Goal: Task Accomplishment & Management: Manage account settings

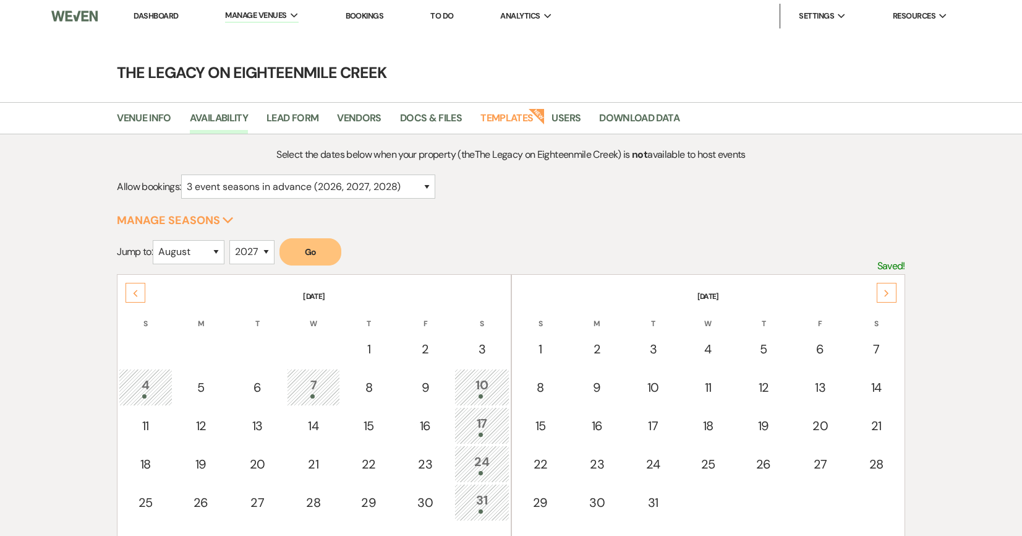
select select "3"
select select "8"
select select "2027"
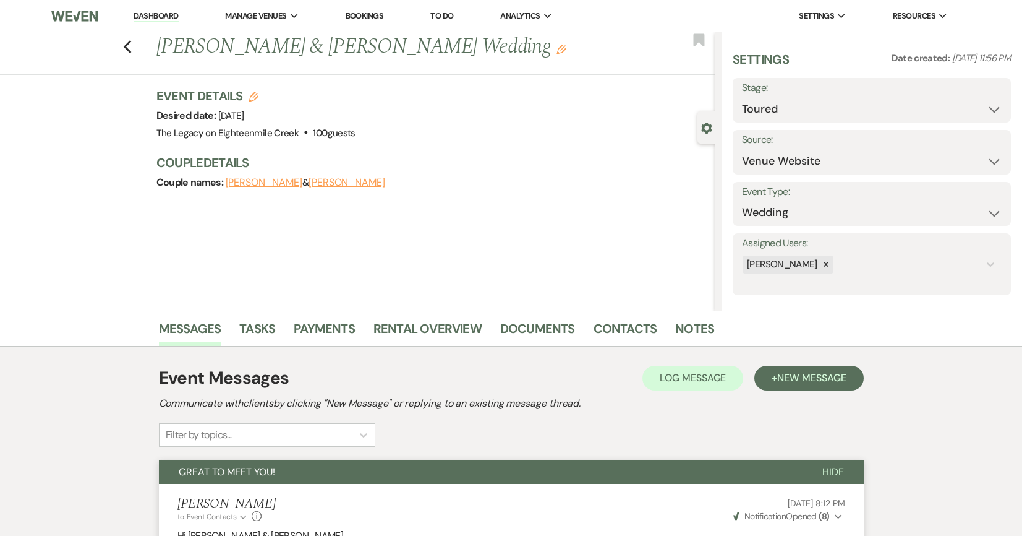
select select "5"
click at [252, 95] on icon "Edit" at bounding box center [254, 97] width 10 height 10
click at [257, 98] on icon "Edit" at bounding box center [254, 97] width 10 height 10
select select "532"
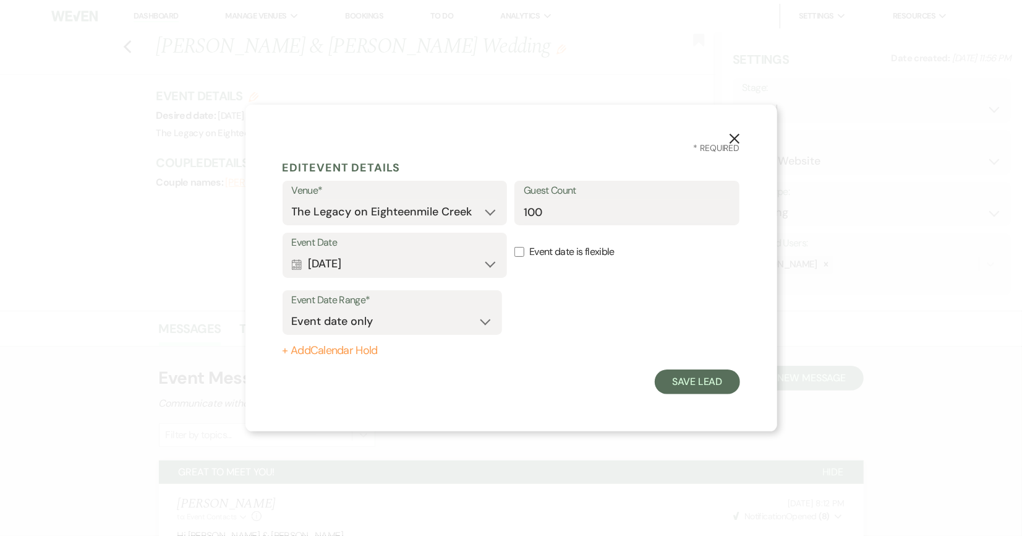
click at [359, 357] on button "+ Add Calendar Hold" at bounding box center [393, 350] width 220 height 12
select select "false"
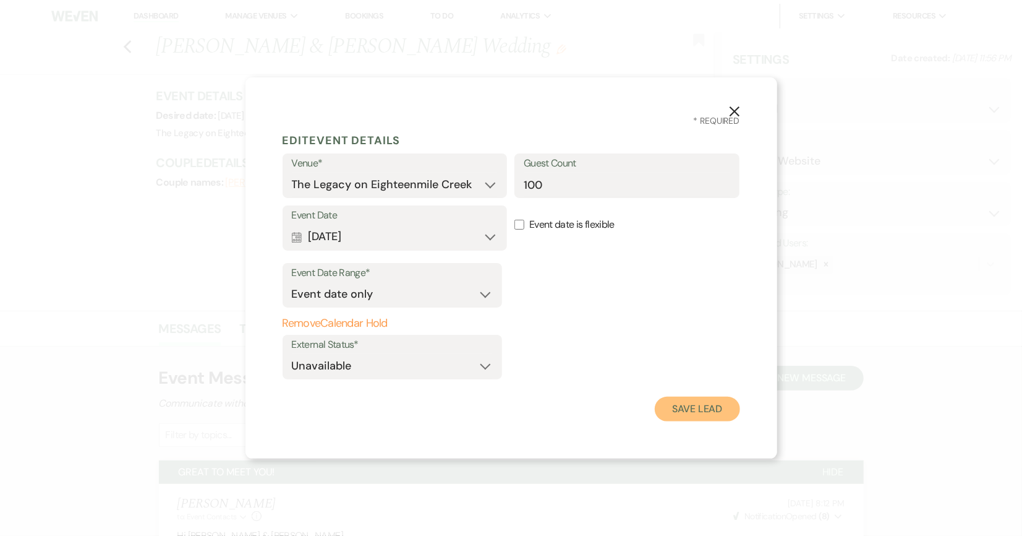
click at [687, 403] on button "Save Lead" at bounding box center [697, 408] width 85 height 25
select select
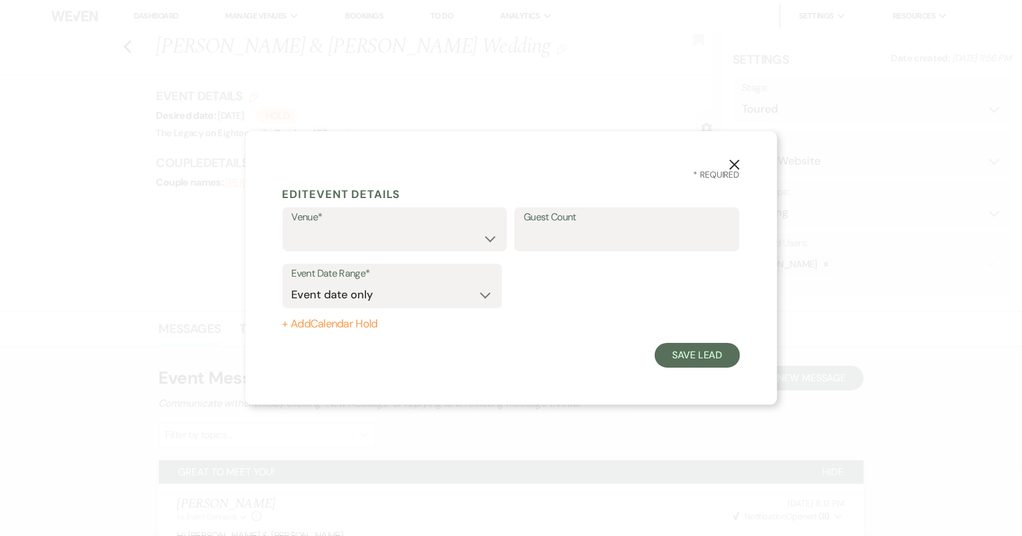
click at [735, 162] on icon "X" at bounding box center [734, 164] width 11 height 11
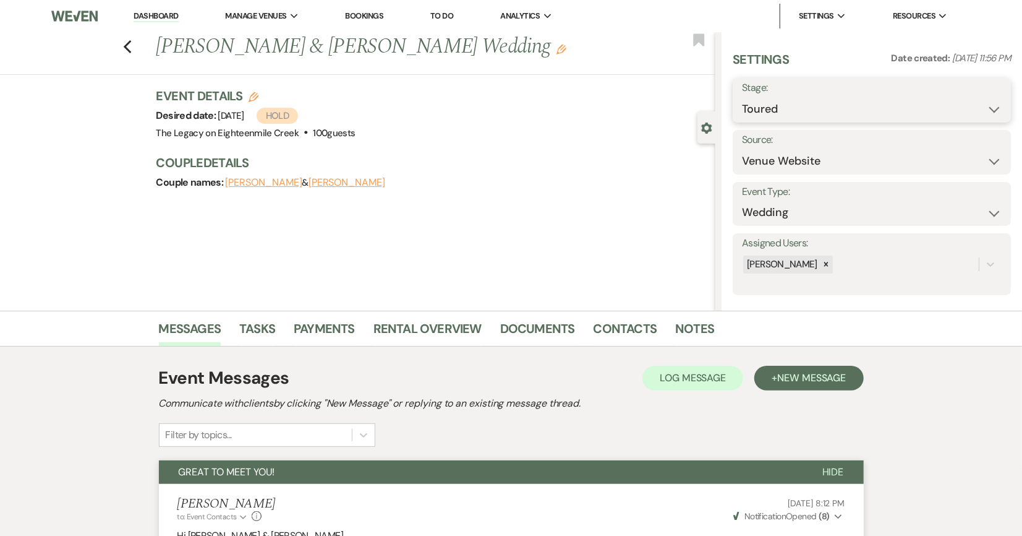
click at [783, 109] on select "Inquiry Follow Up Tour Requested Tour Confirmed Toured Proposal Sent Booked Lost" at bounding box center [872, 109] width 260 height 24
select select "7"
click at [742, 97] on select "Inquiry Follow Up Tour Requested Tour Confirmed Toured Proposal Sent Booked Lost" at bounding box center [872, 109] width 260 height 24
click at [973, 101] on button "Save" at bounding box center [981, 100] width 59 height 25
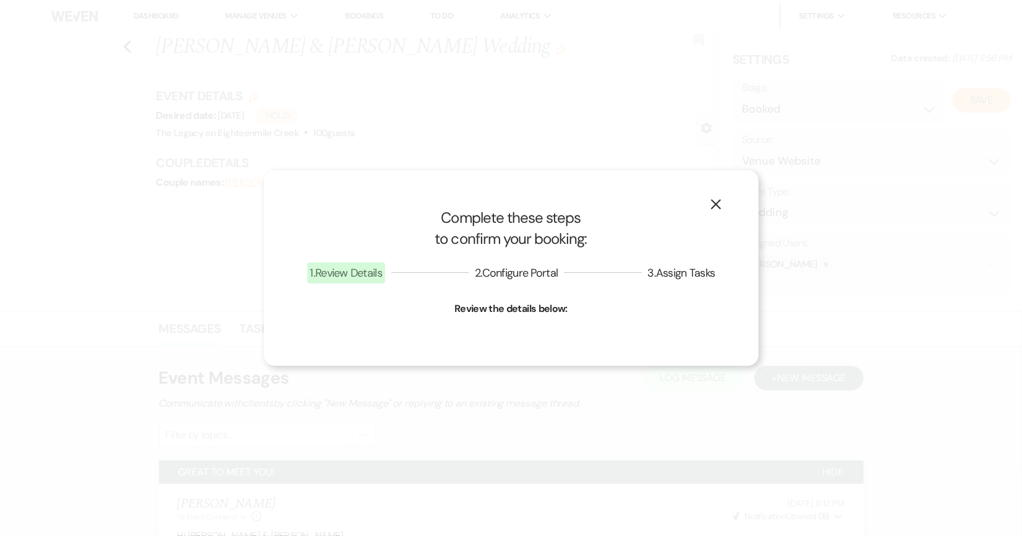
select select "1"
select select "532"
select select "false"
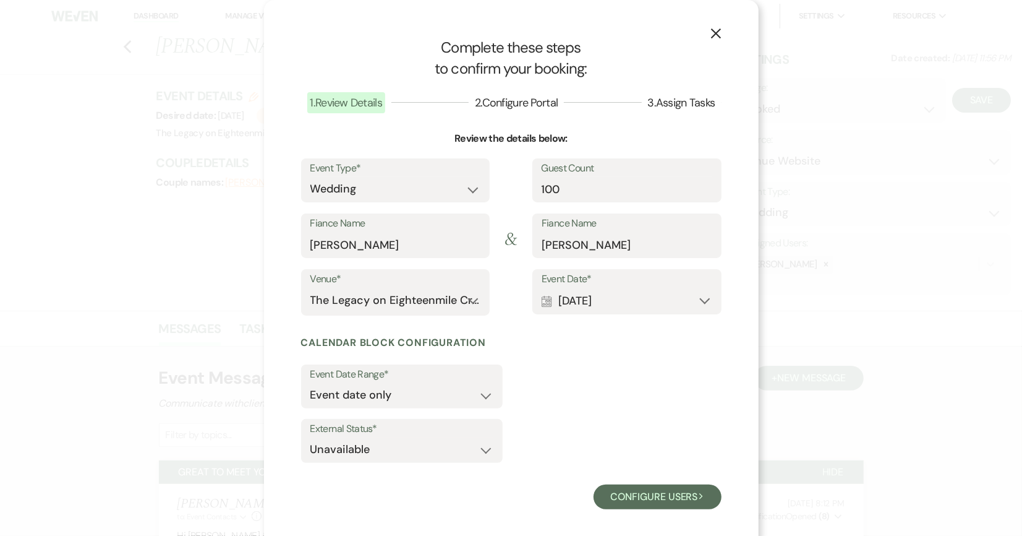
click at [716, 36] on icon "X" at bounding box center [716, 33] width 11 height 11
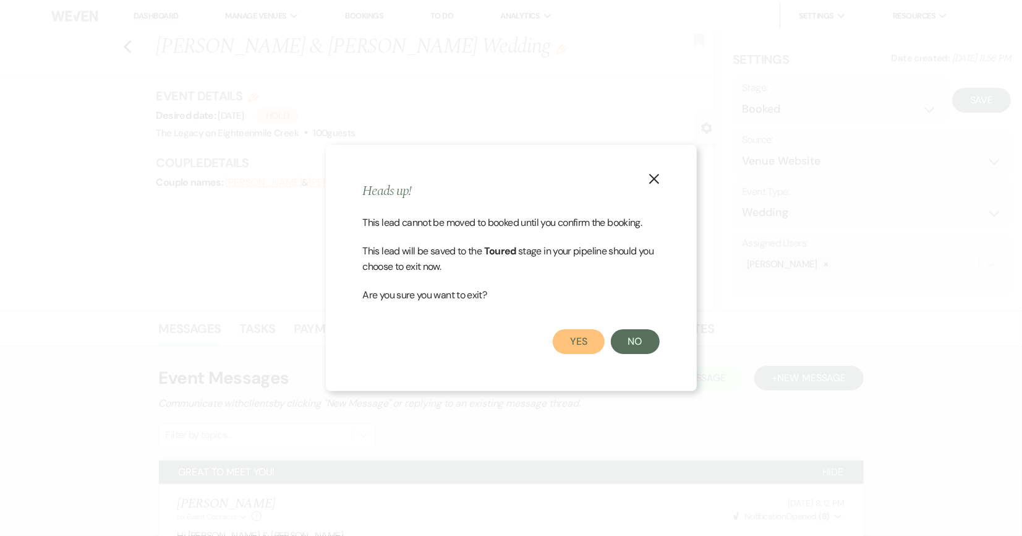
click at [586, 347] on button "Yes" at bounding box center [579, 341] width 52 height 25
select select "5"
